Goal: Obtain resource: Download file/media

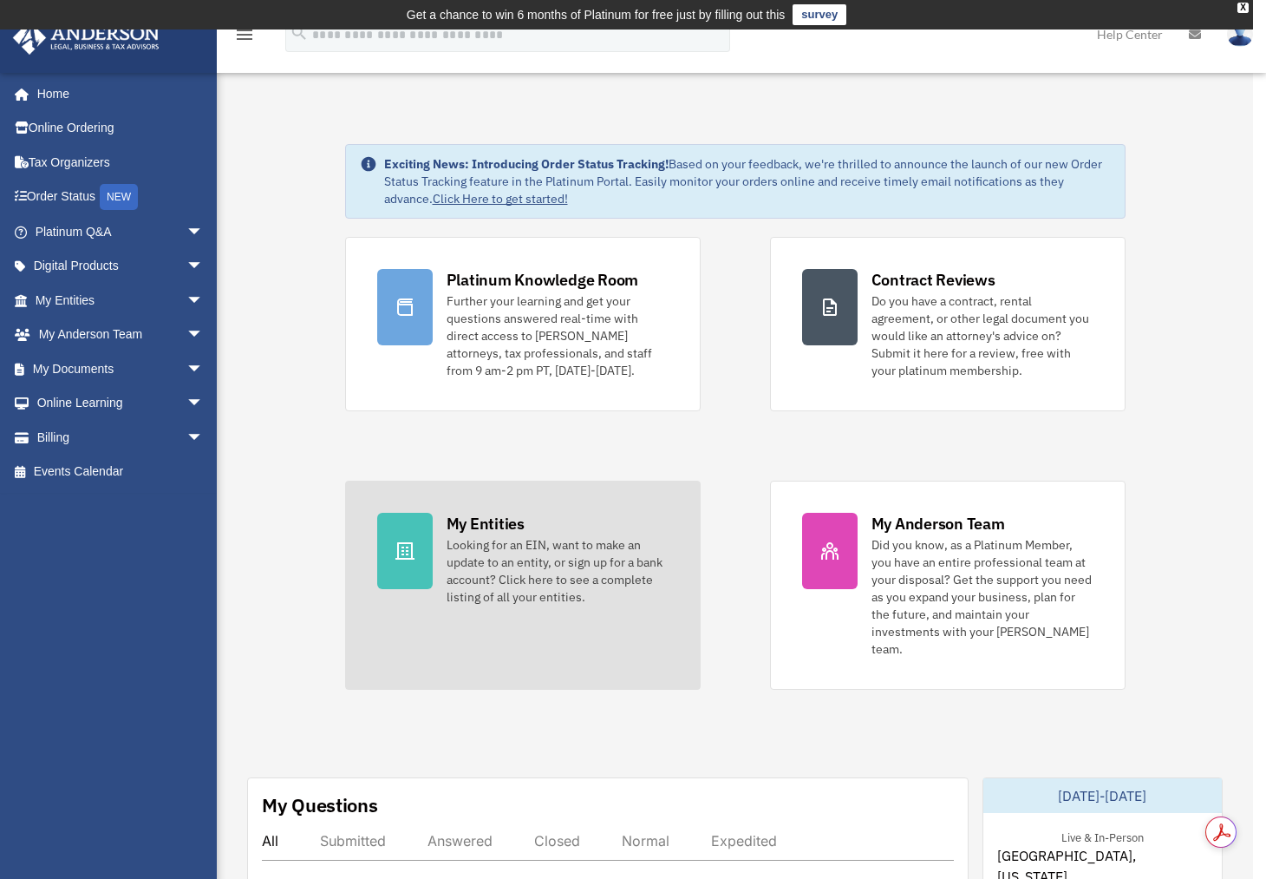
click at [474, 530] on div "My Entities" at bounding box center [486, 524] width 78 height 22
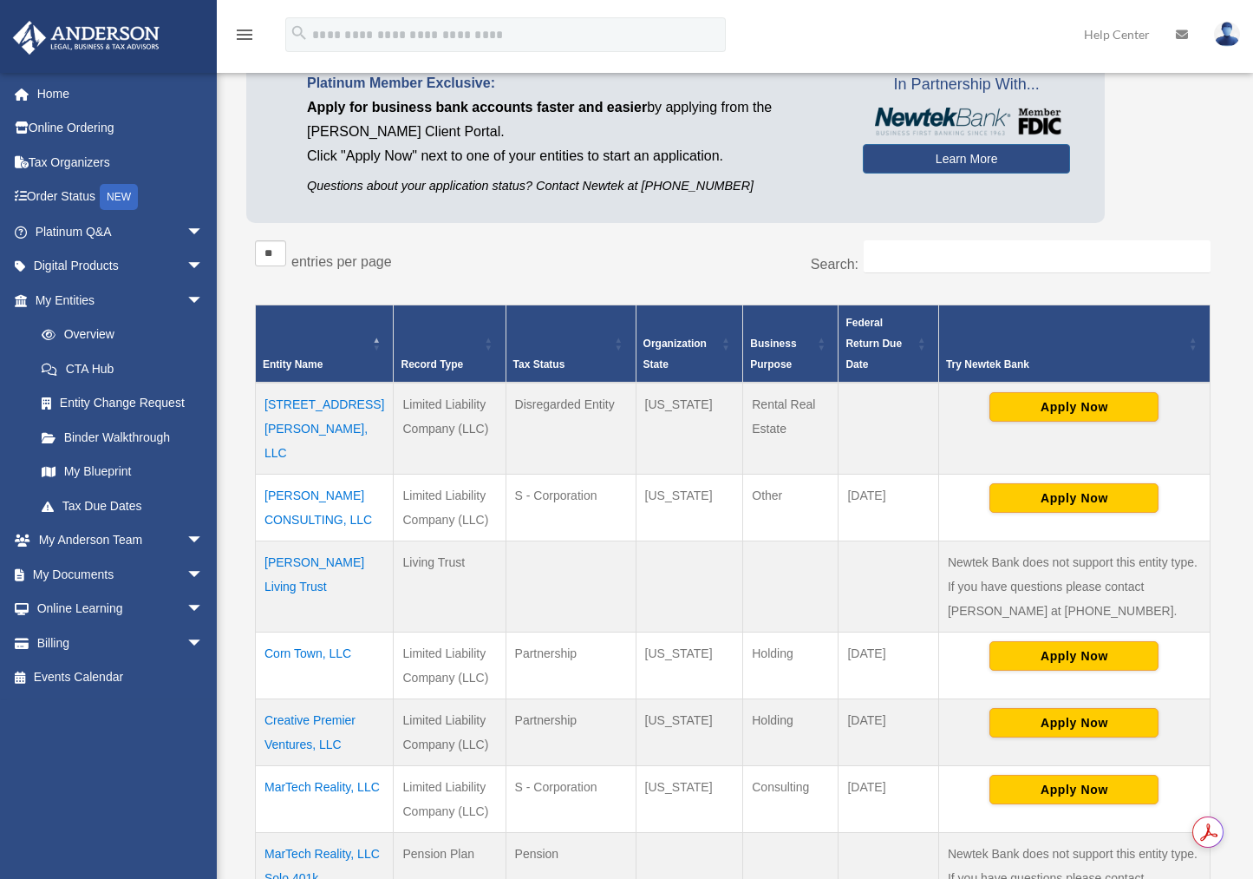
scroll to position [238, 0]
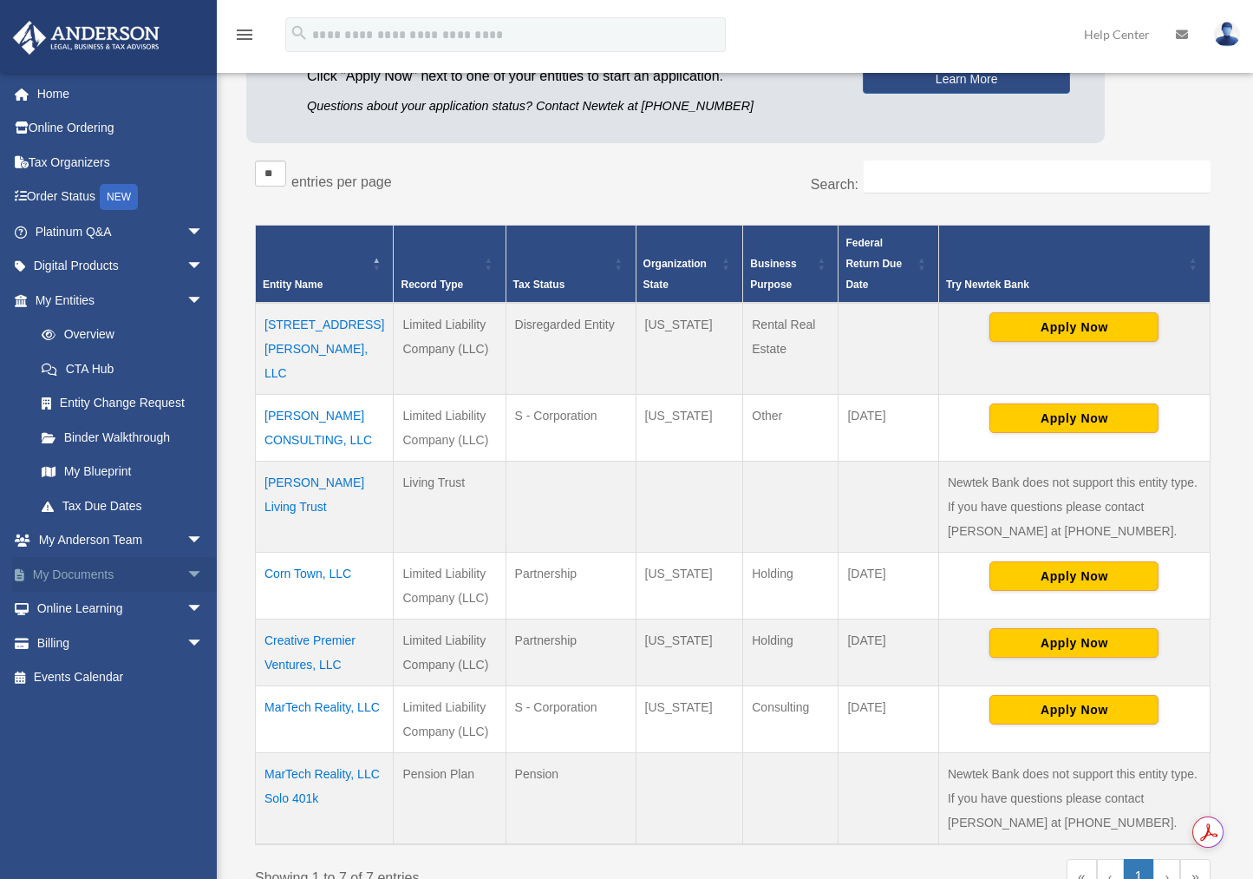
click at [93, 578] on link "My Documents arrow_drop_down" at bounding box center [121, 574] width 218 height 35
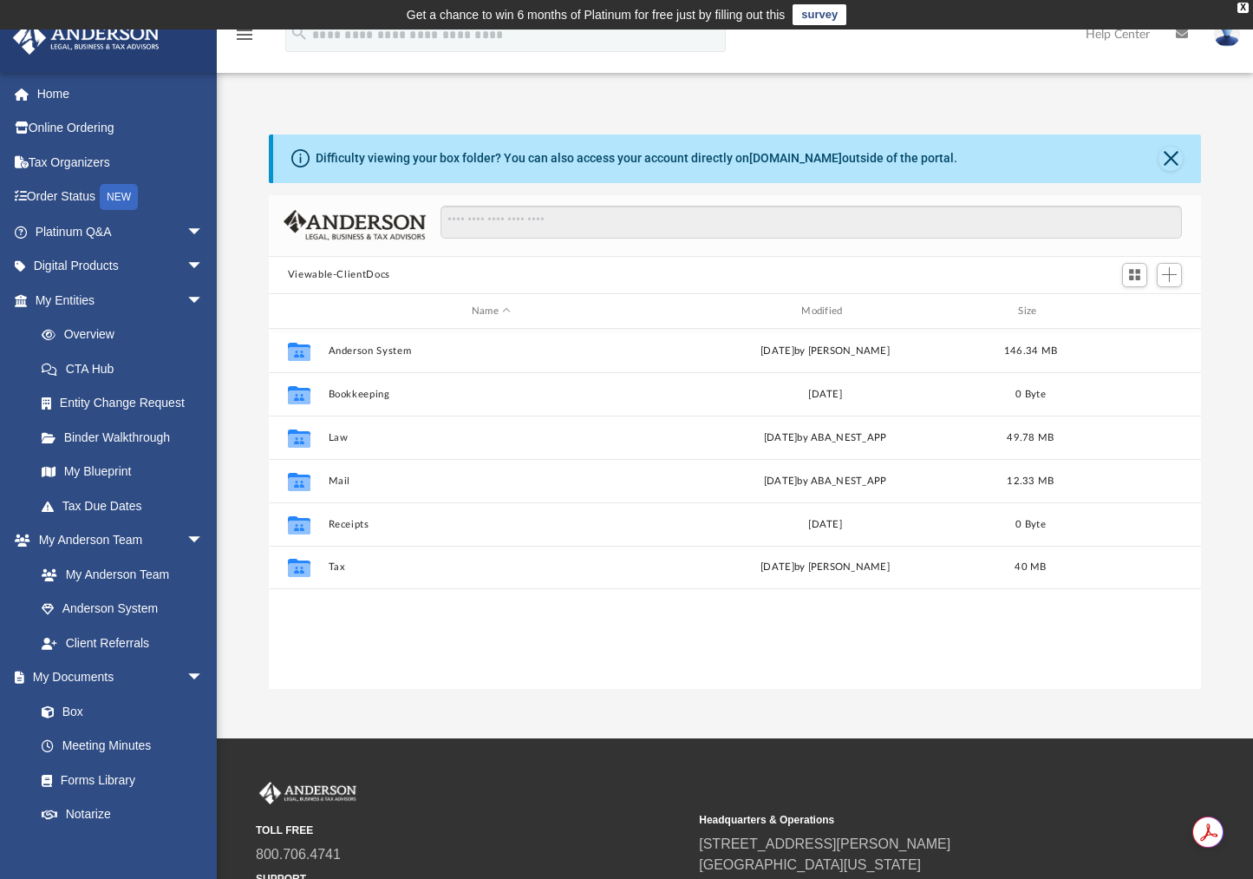
scroll to position [382, 919]
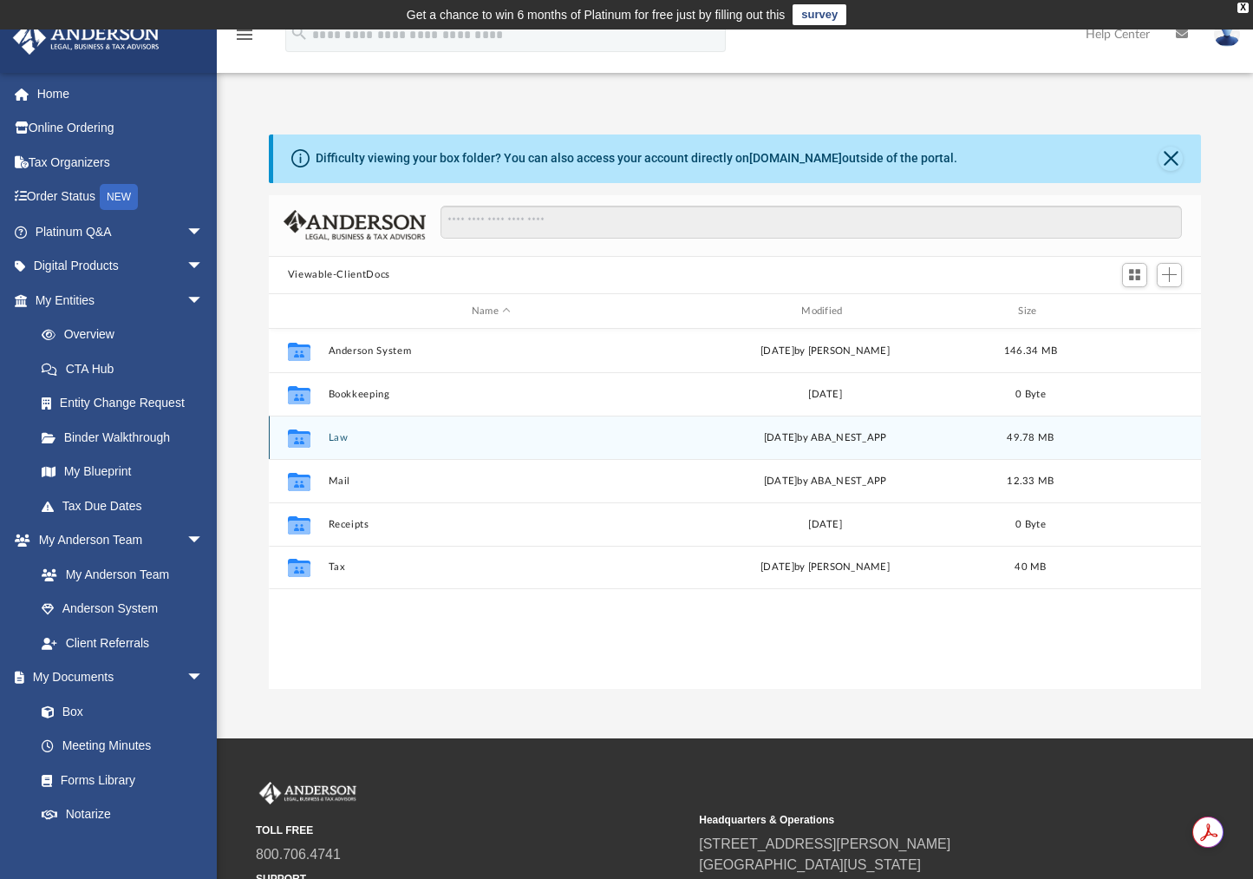
click at [343, 437] on button "Law" at bounding box center [491, 437] width 326 height 11
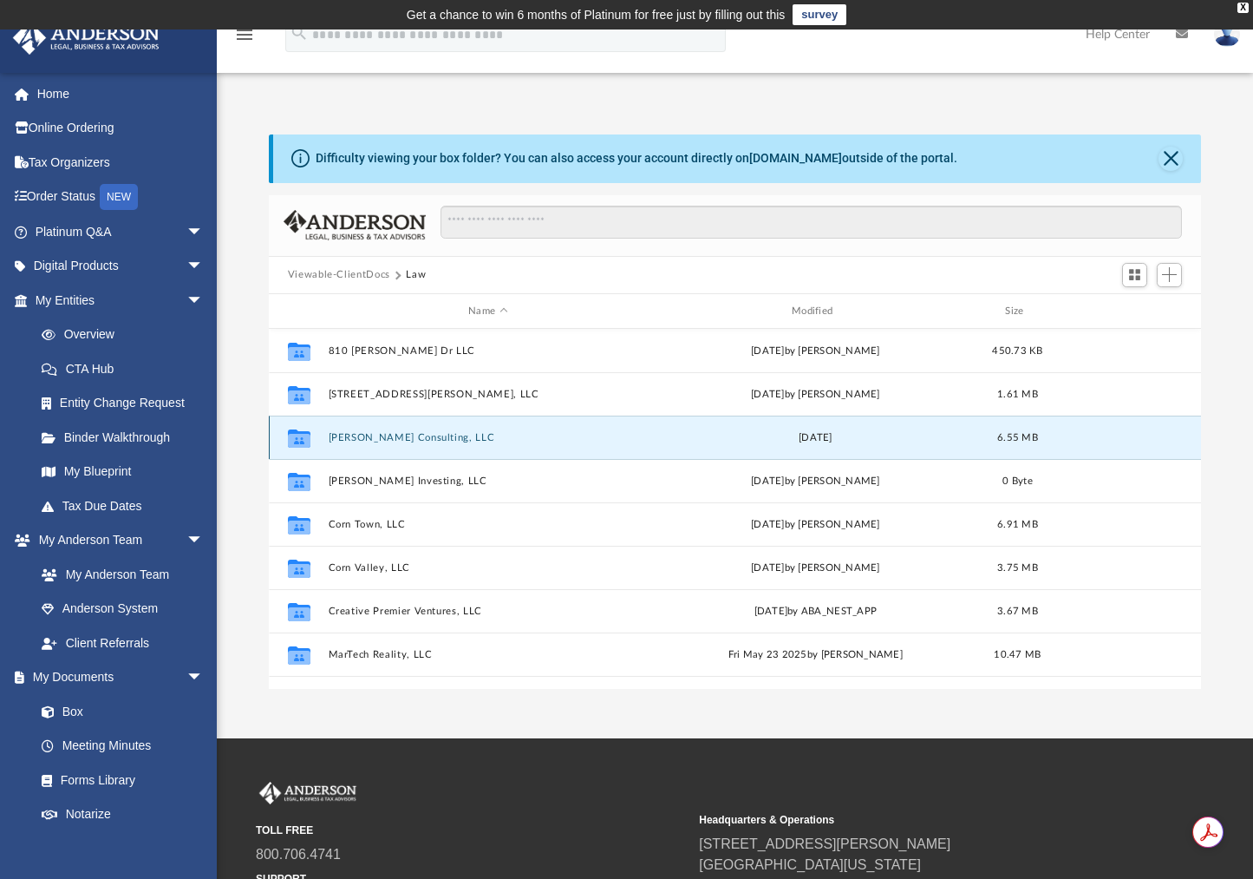
click at [369, 440] on button "Clemmons Consulting, LLC" at bounding box center [488, 437] width 320 height 11
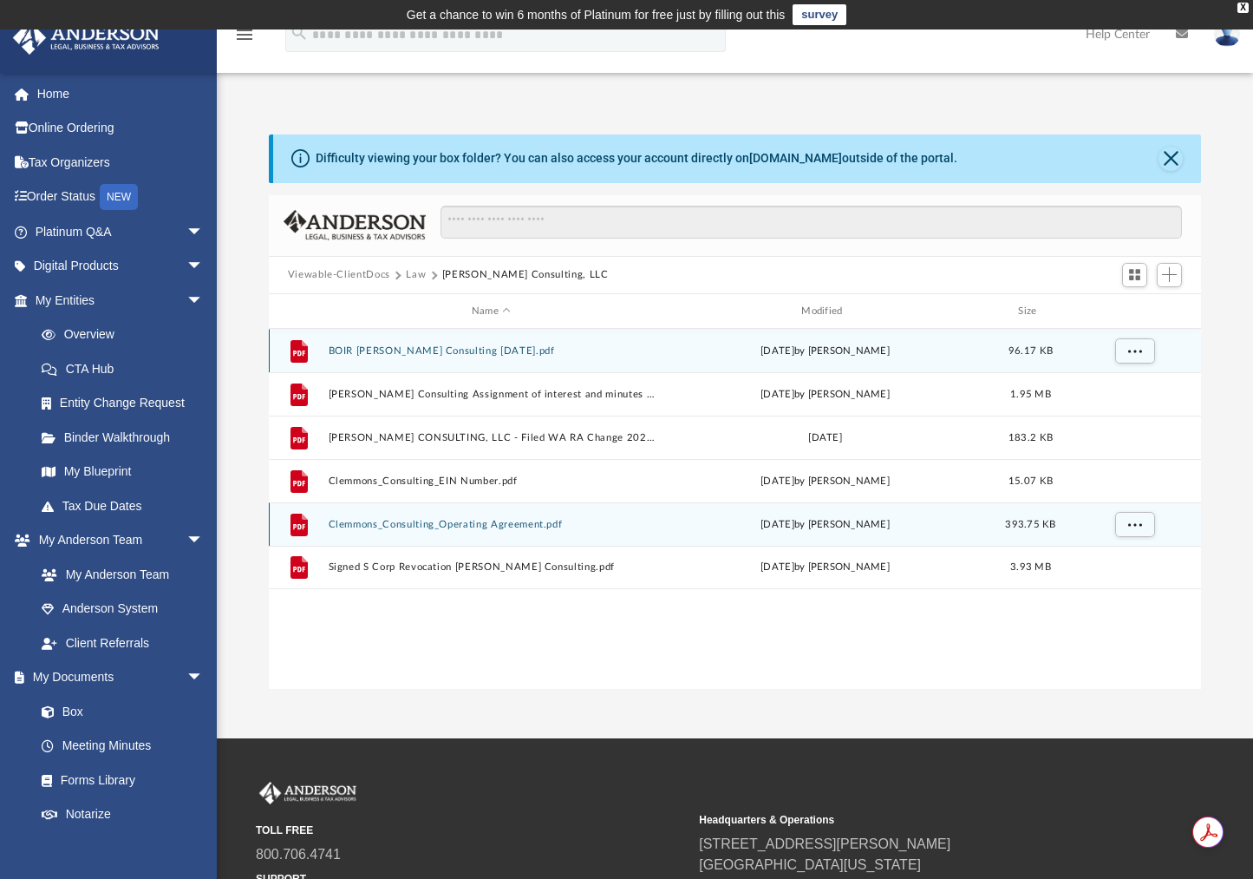
scroll to position [3, 0]
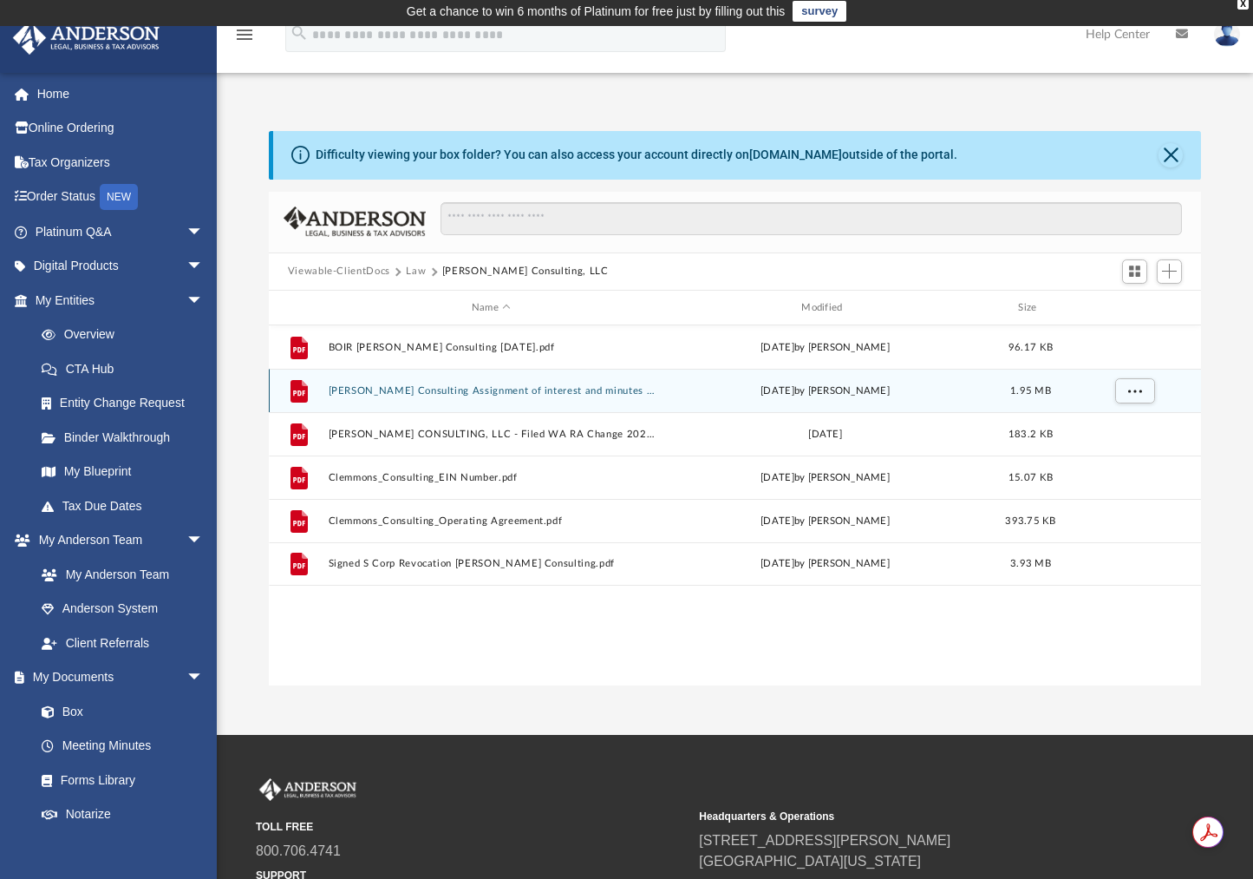
click at [487, 386] on button "Clemmons Consulting Assignment of interest and minutes to MarTech Reality.pdf" at bounding box center [491, 390] width 326 height 11
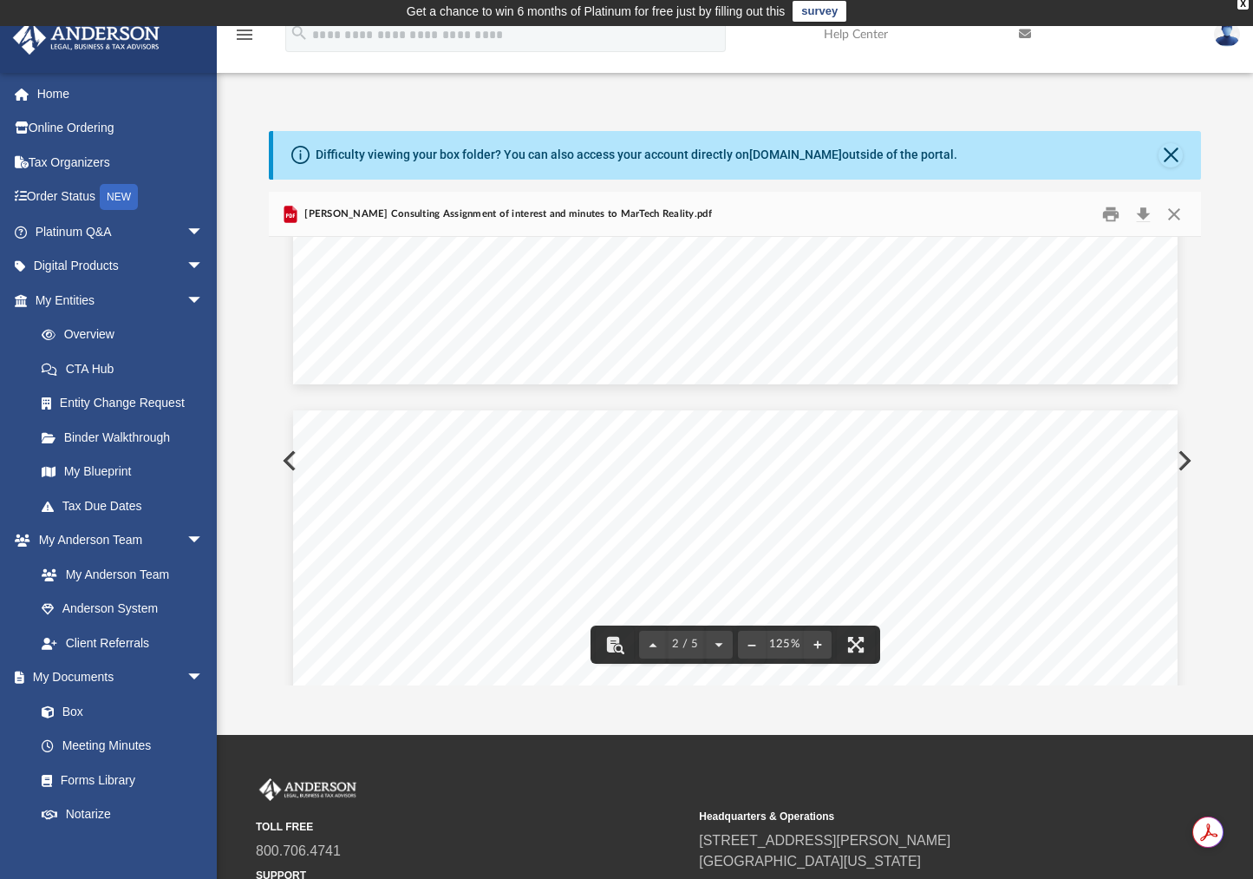
scroll to position [2266, 0]
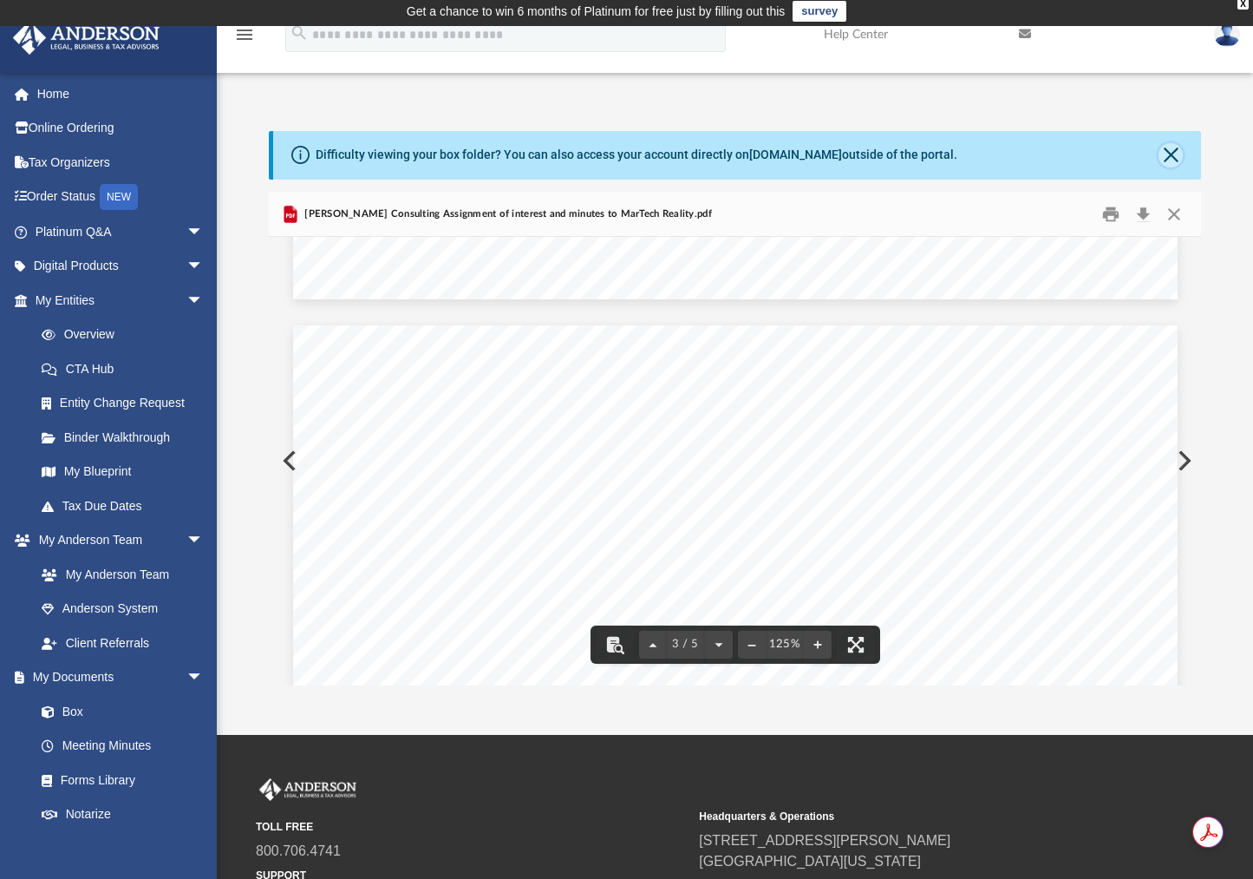
click at [1170, 151] on button "Close" at bounding box center [1171, 155] width 24 height 24
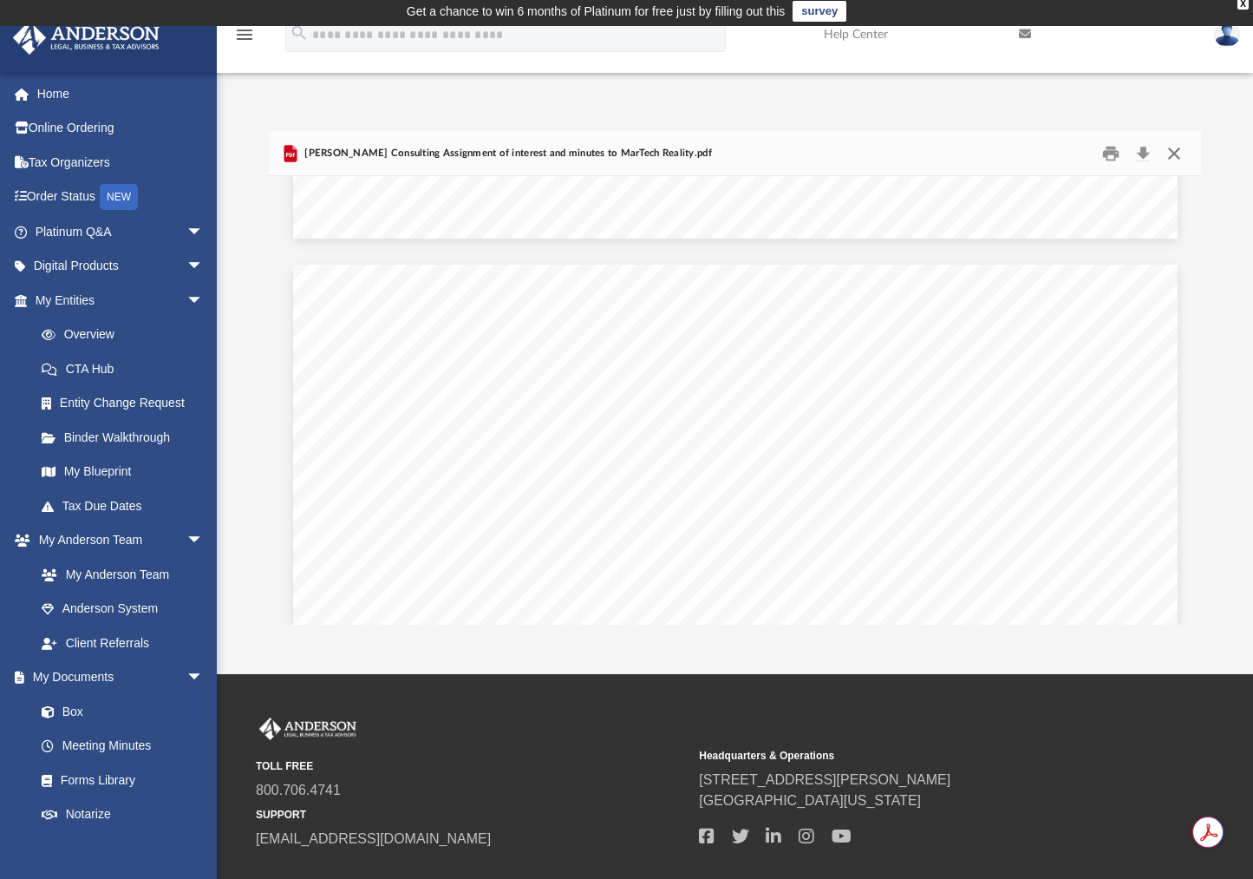
click at [1175, 157] on button "Close" at bounding box center [1174, 153] width 31 height 27
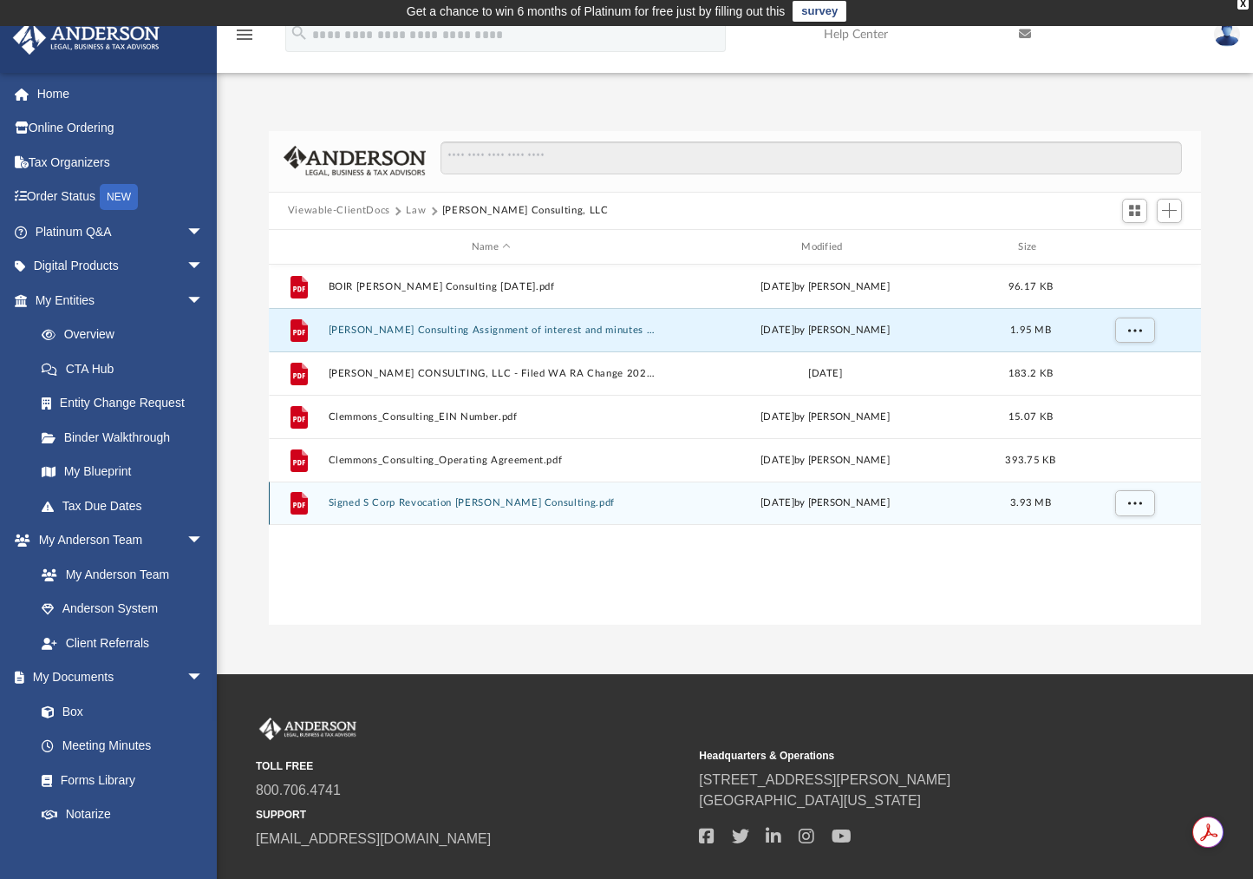
click at [484, 504] on button "Signed S Corp Revocation Clemmons Consulting.pdf" at bounding box center [491, 503] width 326 height 11
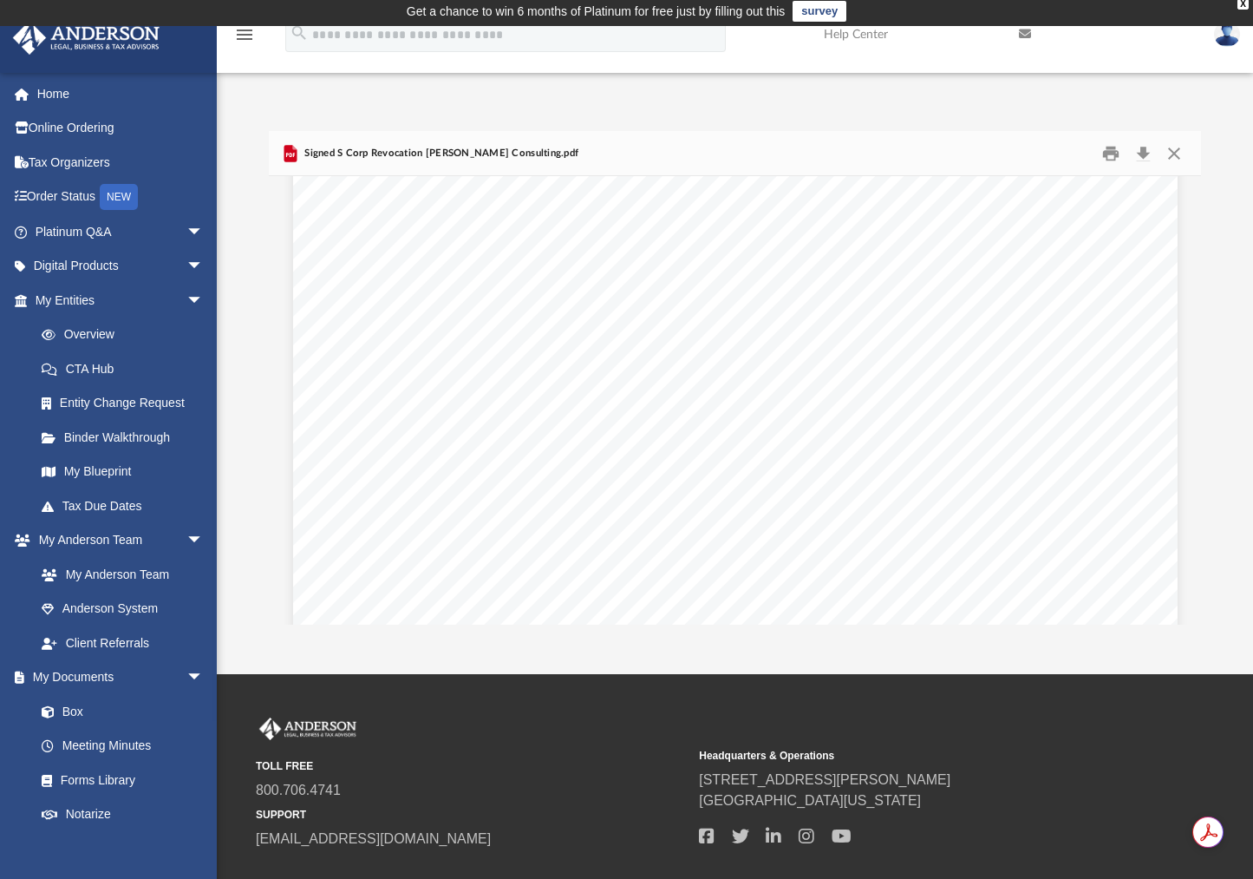
scroll to position [4965, 0]
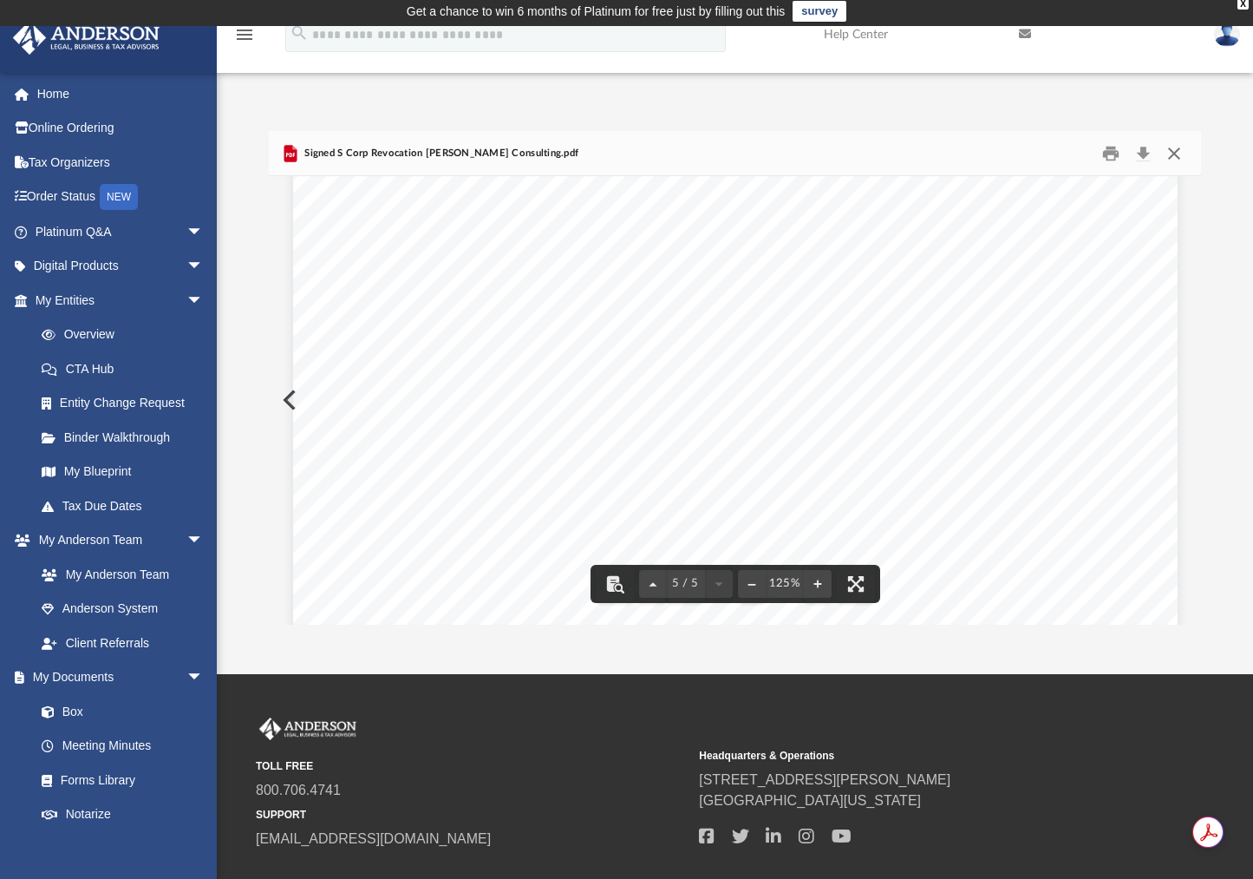
click at [1171, 154] on button "Close" at bounding box center [1174, 153] width 31 height 27
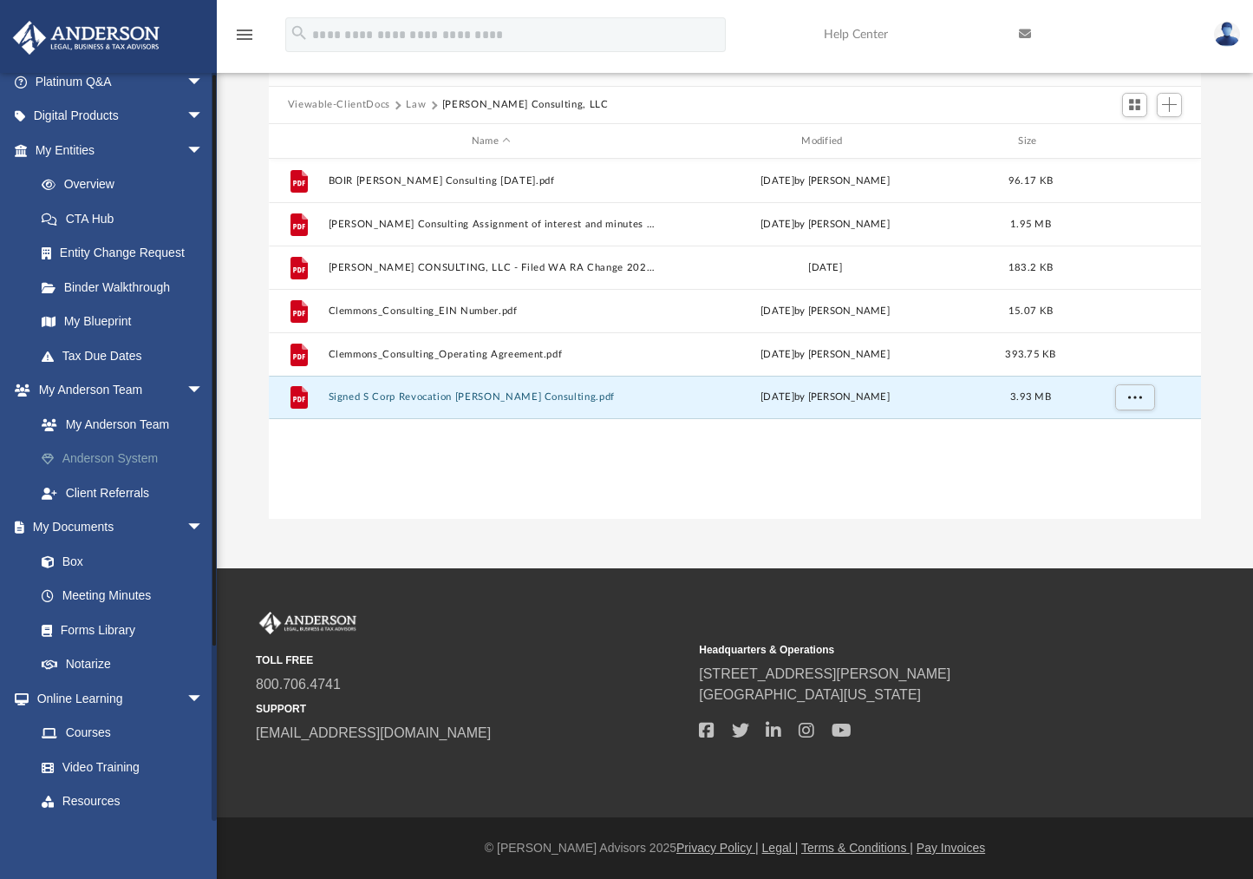
scroll to position [0, 0]
